Goal: Task Accomplishment & Management: Manage account settings

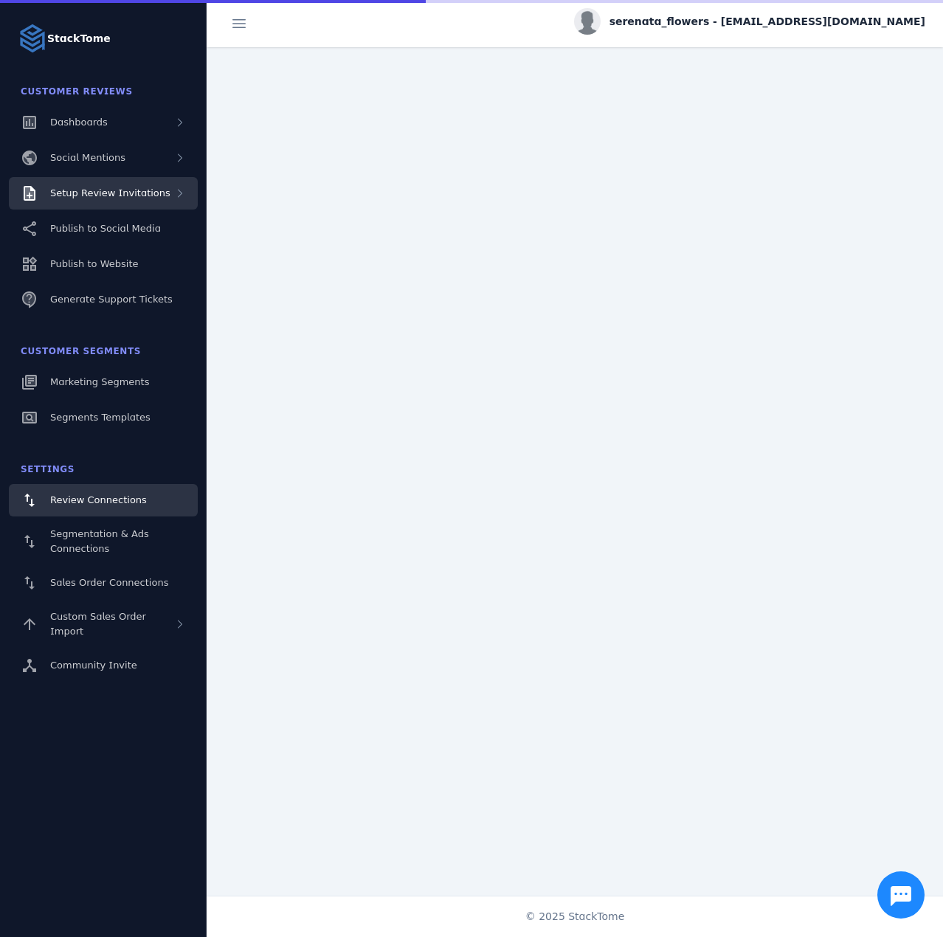
click at [103, 195] on span "Setup Review Invitations" at bounding box center [110, 192] width 120 height 11
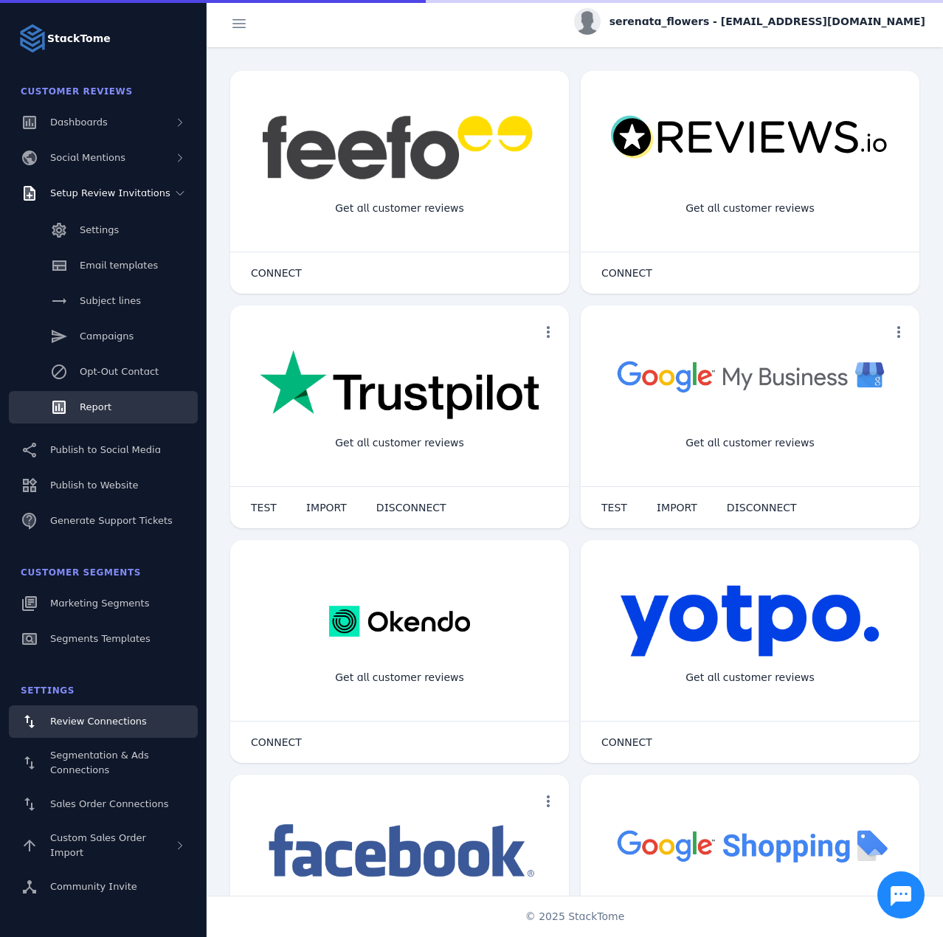
click at [84, 398] on link "Report" at bounding box center [103, 407] width 189 height 32
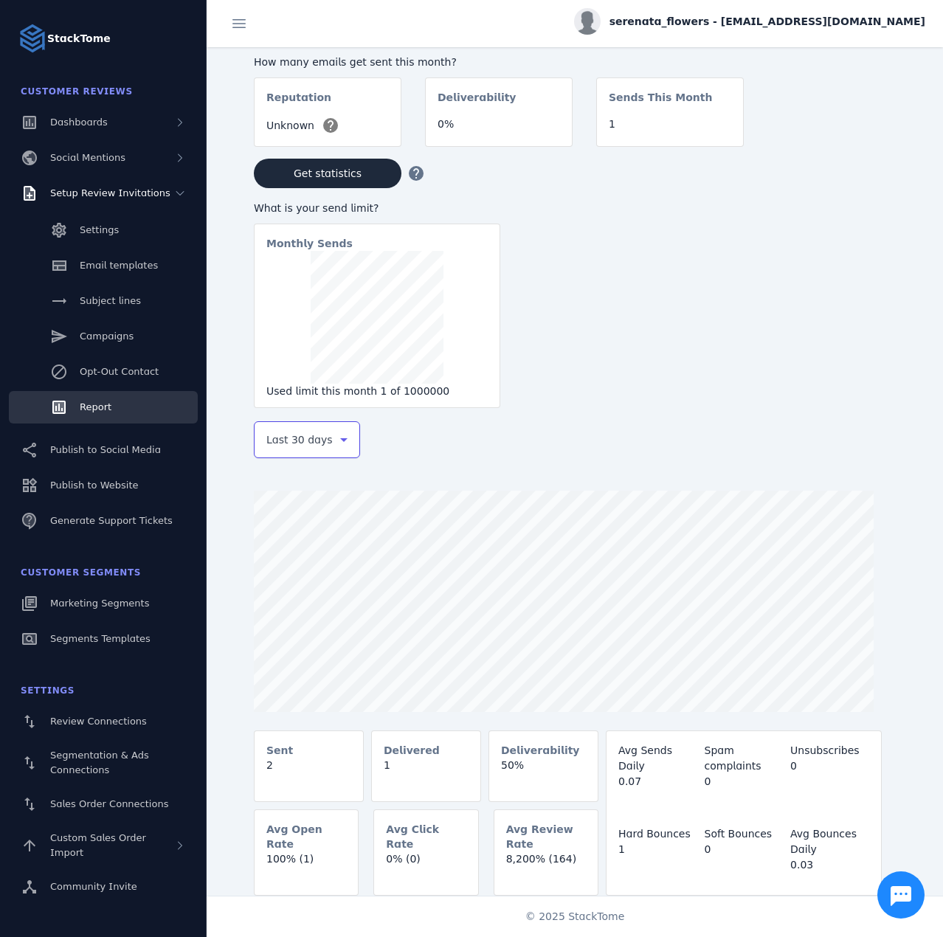
click at [334, 446] on div at bounding box center [340, 440] width 13 height 18
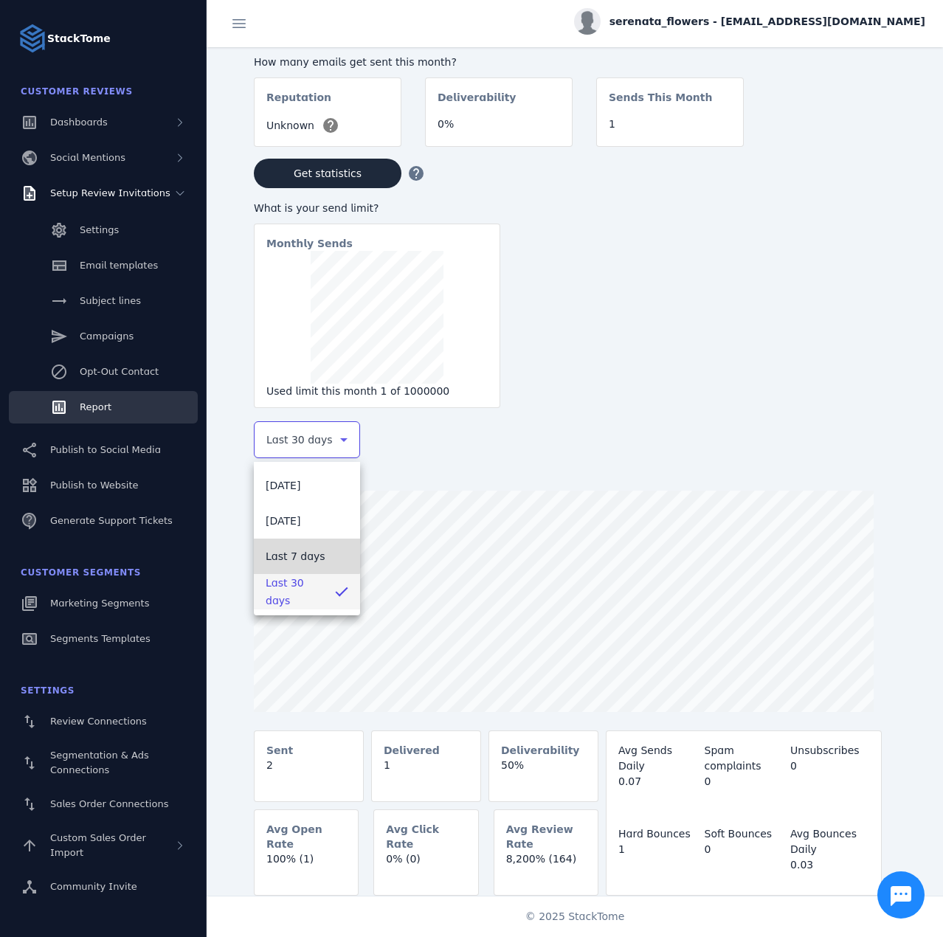
click at [288, 555] on span "Last 7 days" at bounding box center [296, 556] width 60 height 18
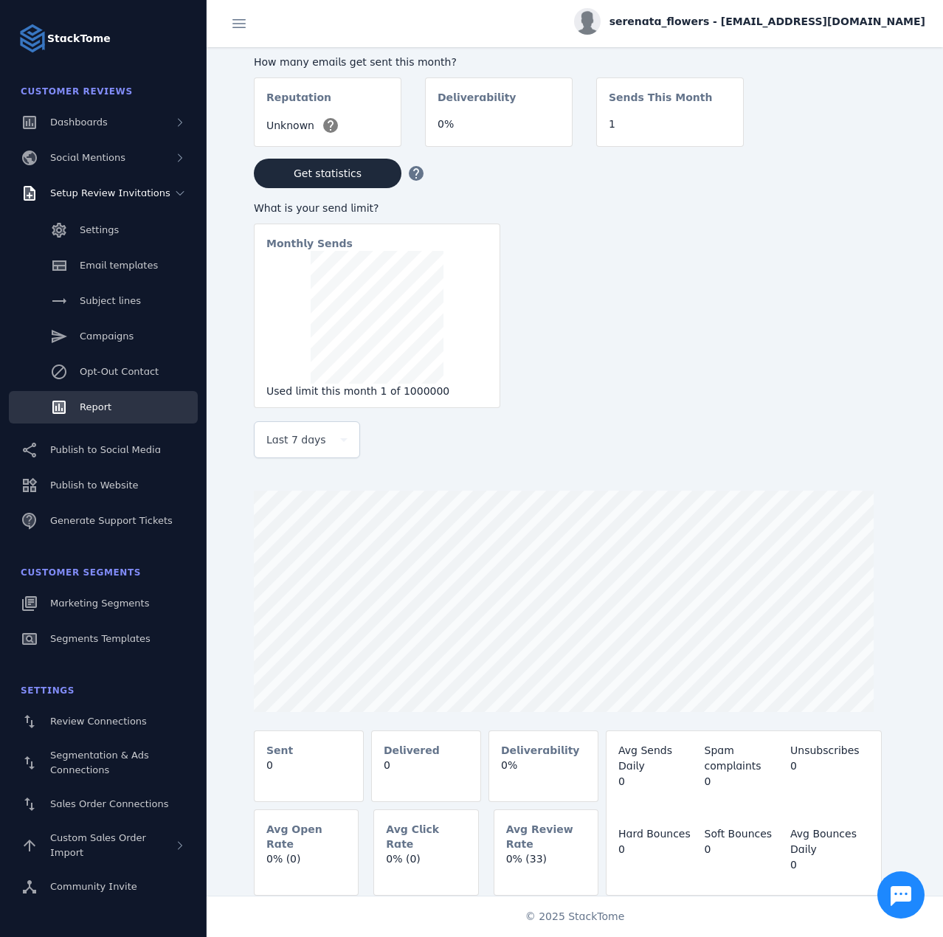
click at [836, 12] on div "serenata_flowers - cs_sf@stacktome.com" at bounding box center [749, 21] width 351 height 27
click at [872, 134] on span "Sign out" at bounding box center [878, 143] width 43 height 18
